Goal: Information Seeking & Learning: Learn about a topic

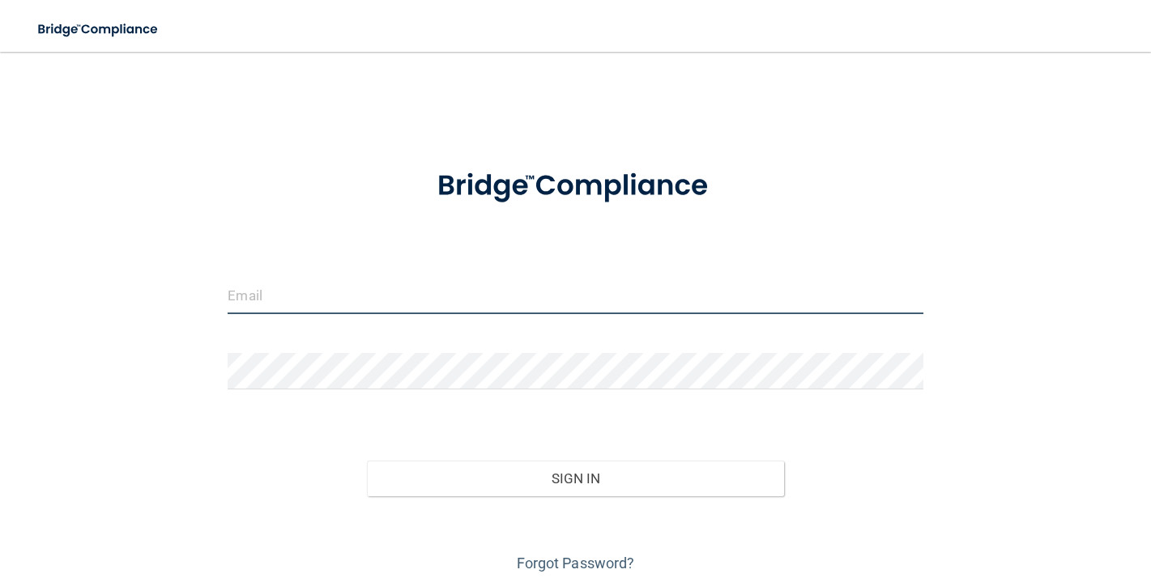
type input "[DOMAIN_NAME][EMAIL_ADDRESS][DOMAIN_NAME]"
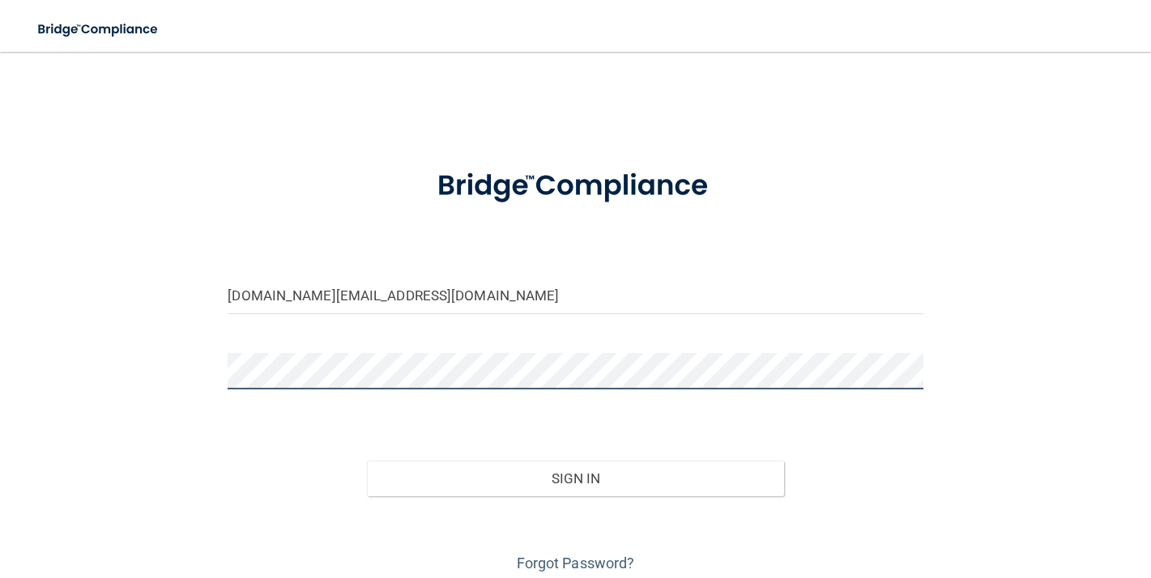
click at [575, 477] on button "Sign In" at bounding box center [575, 479] width 417 height 36
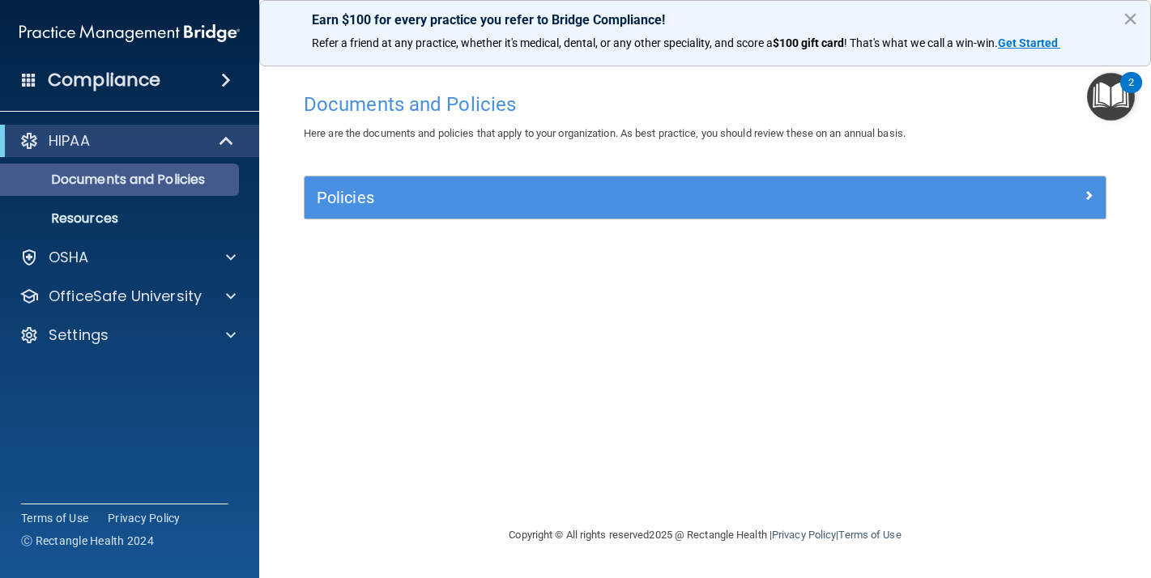
click at [164, 183] on p "Documents and Policies" at bounding box center [121, 180] width 221 height 16
click at [166, 178] on p "Documents and Policies" at bounding box center [121, 180] width 221 height 16
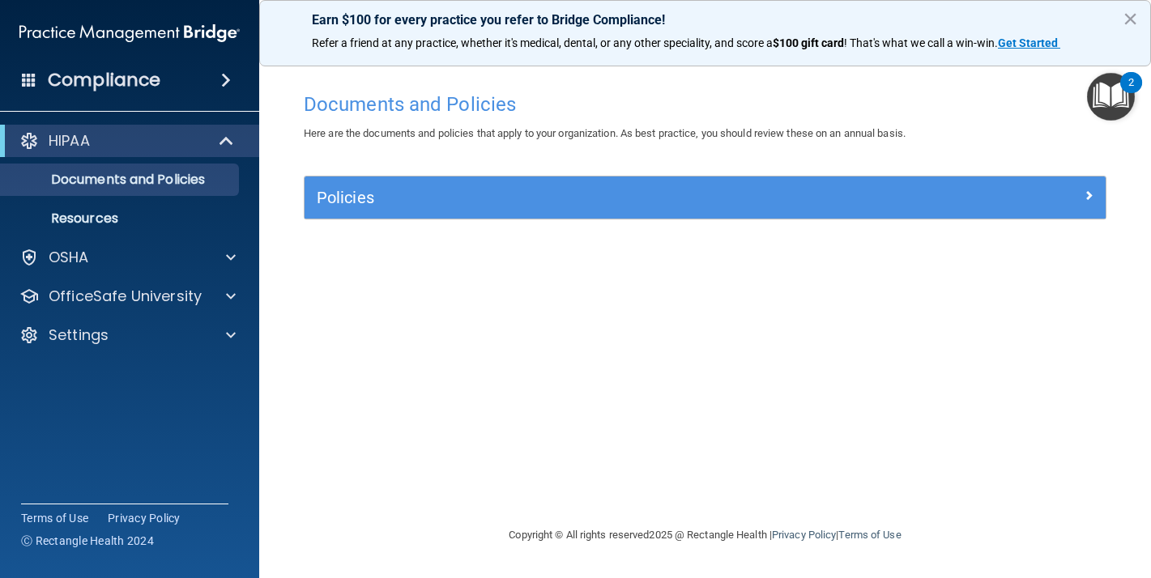
click at [1073, 196] on div at bounding box center [1005, 194] width 200 height 19
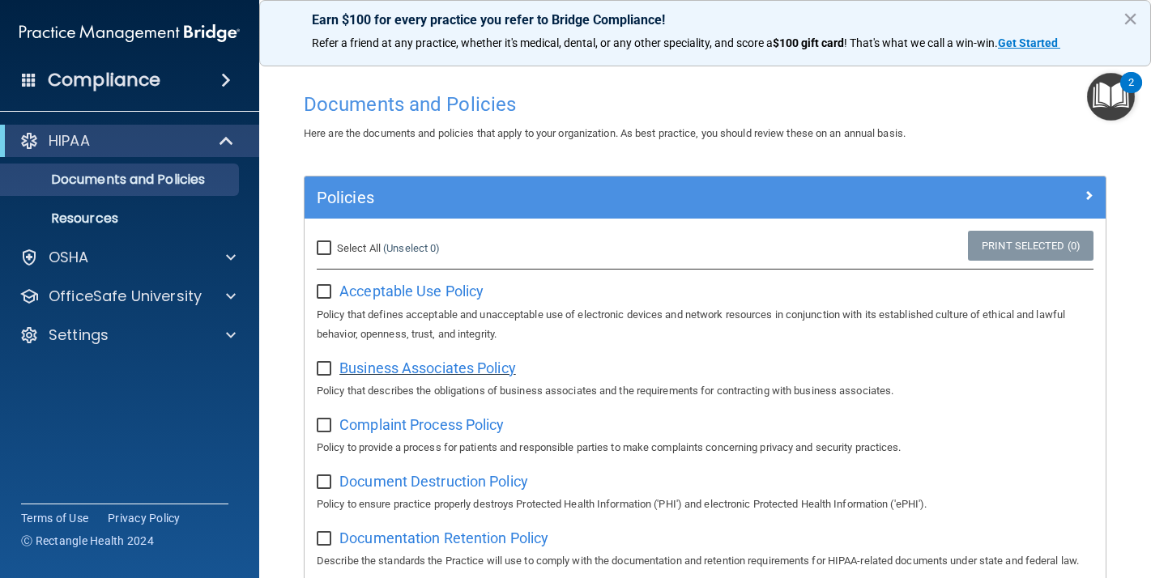
click at [403, 362] on span "Business Associates Policy" at bounding box center [427, 368] width 177 height 17
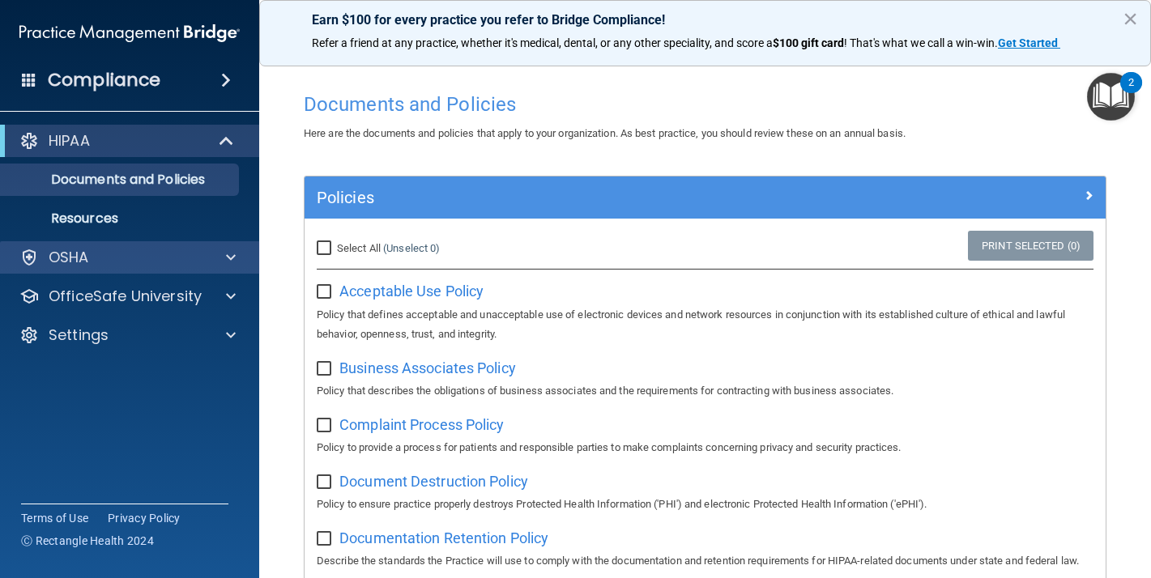
click at [129, 259] on div "OSHA" at bounding box center [107, 257] width 201 height 19
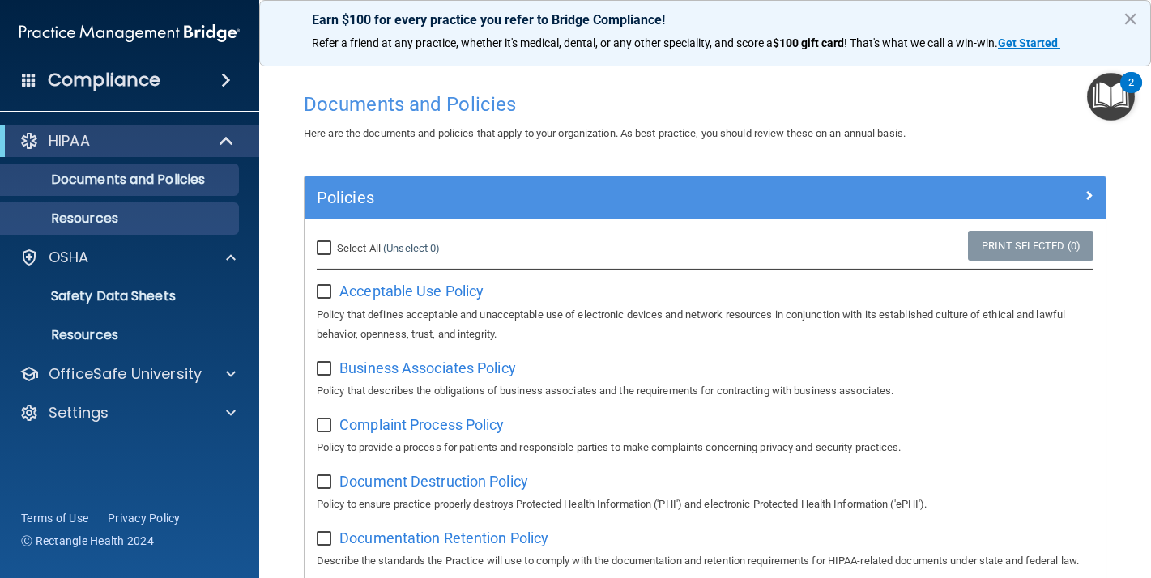
click at [106, 217] on p "Resources" at bounding box center [121, 219] width 221 height 16
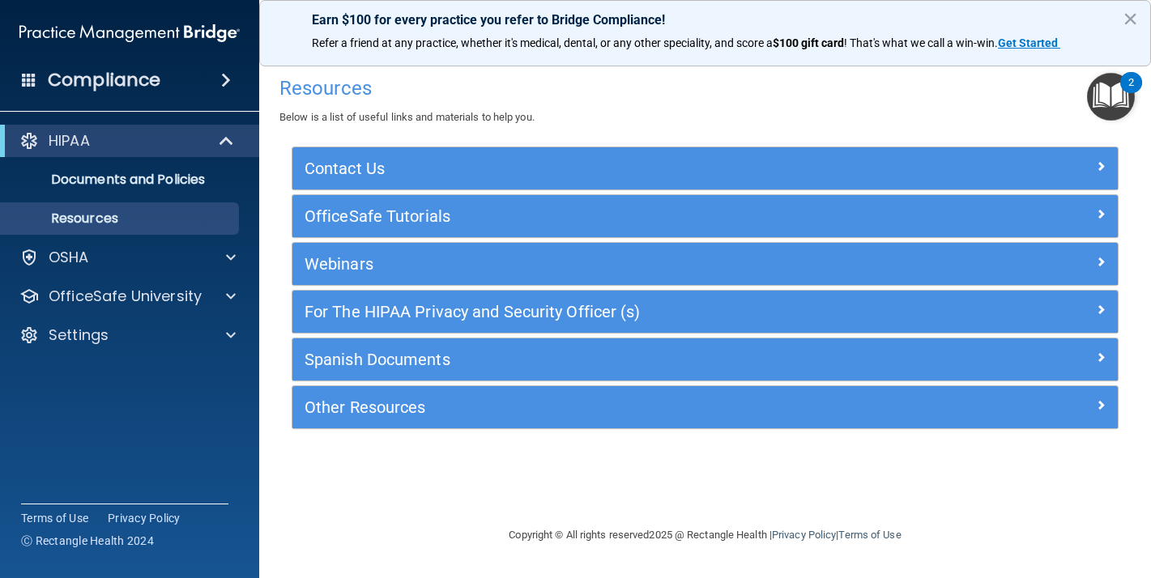
click at [390, 263] on h5 "Webinars" at bounding box center [601, 264] width 594 height 18
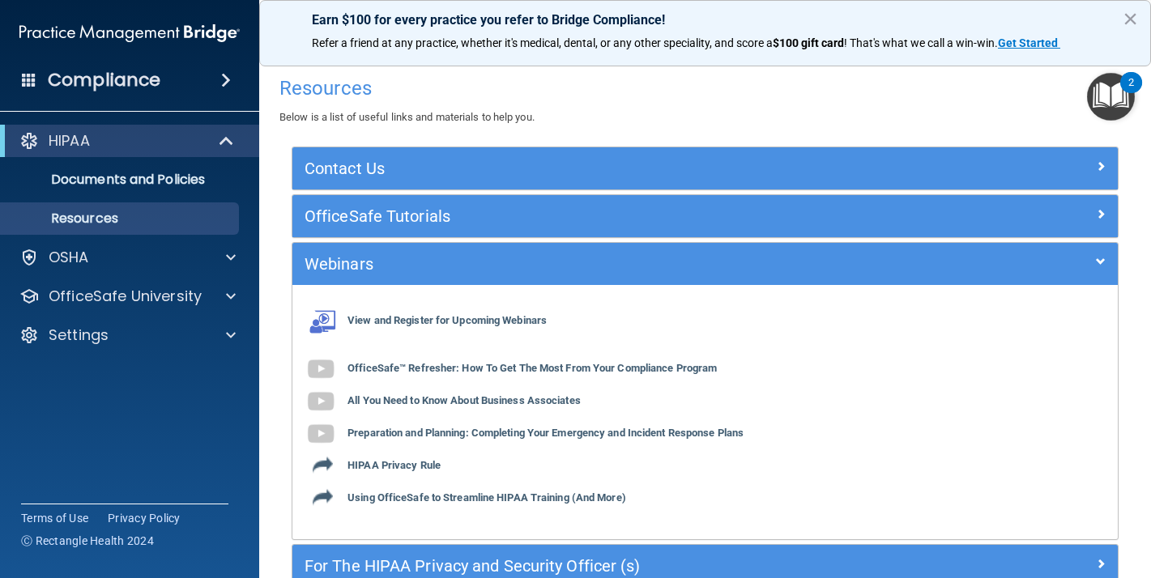
click at [403, 223] on h5 "OfficeSafe Tutorials" at bounding box center [601, 216] width 594 height 18
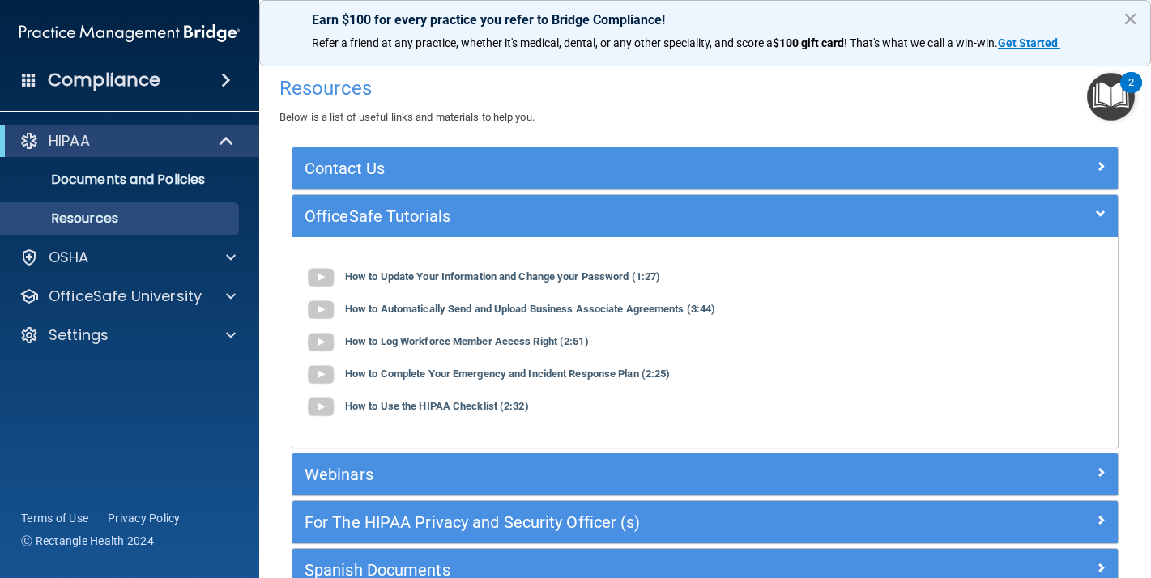
click at [398, 156] on div "Contact Us" at bounding box center [601, 168] width 619 height 26
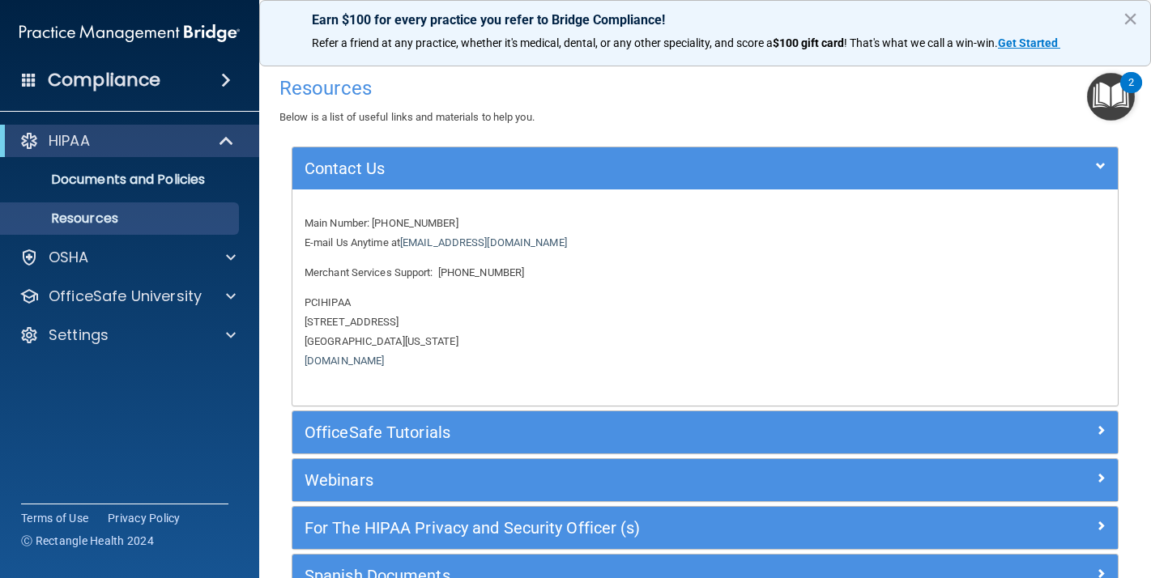
click at [431, 423] on h5 "OfficeSafe Tutorials" at bounding box center [601, 432] width 594 height 18
